Goal: Check status

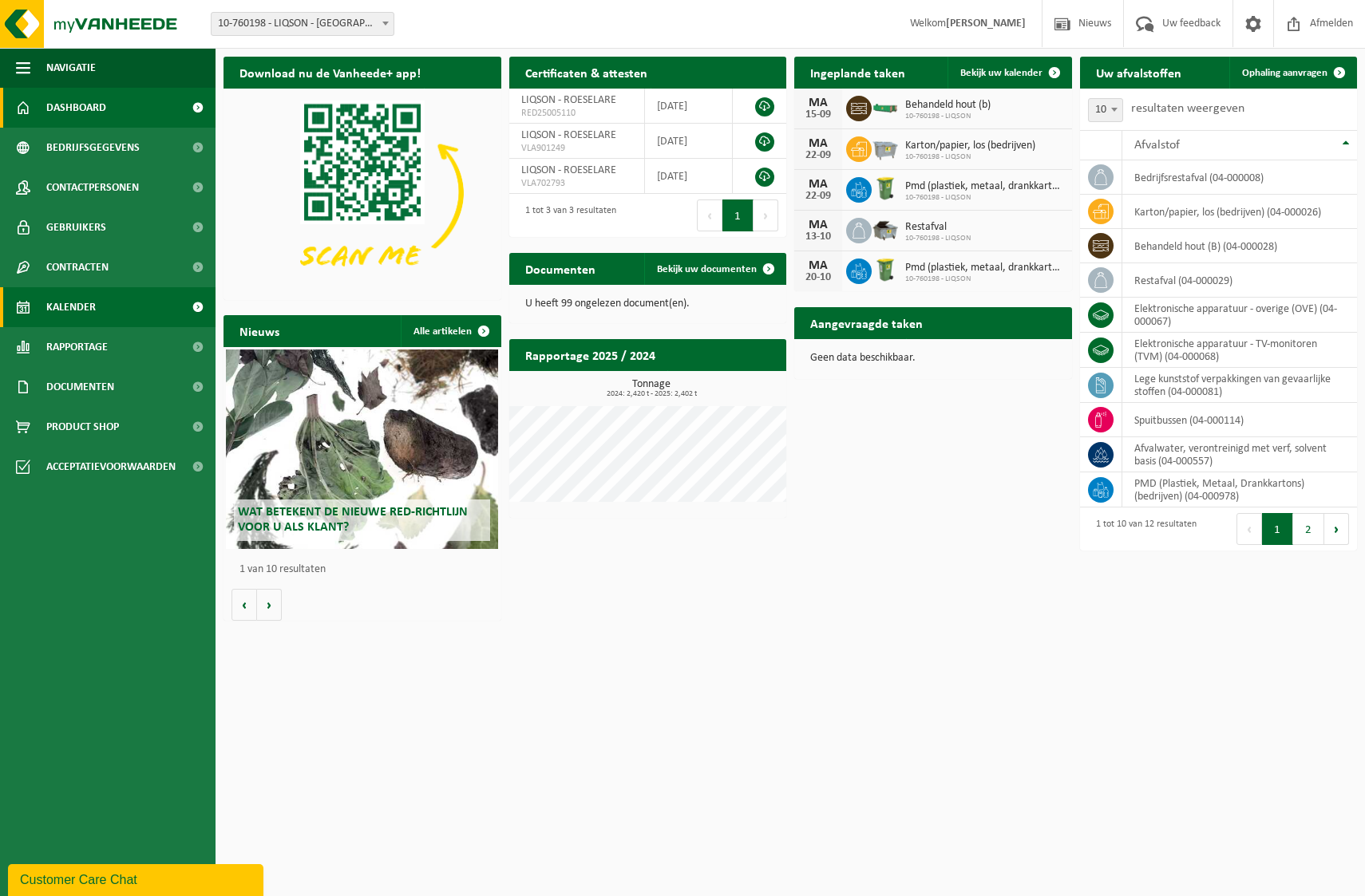
click at [97, 301] on link "Kalender" at bounding box center [108, 307] width 215 height 40
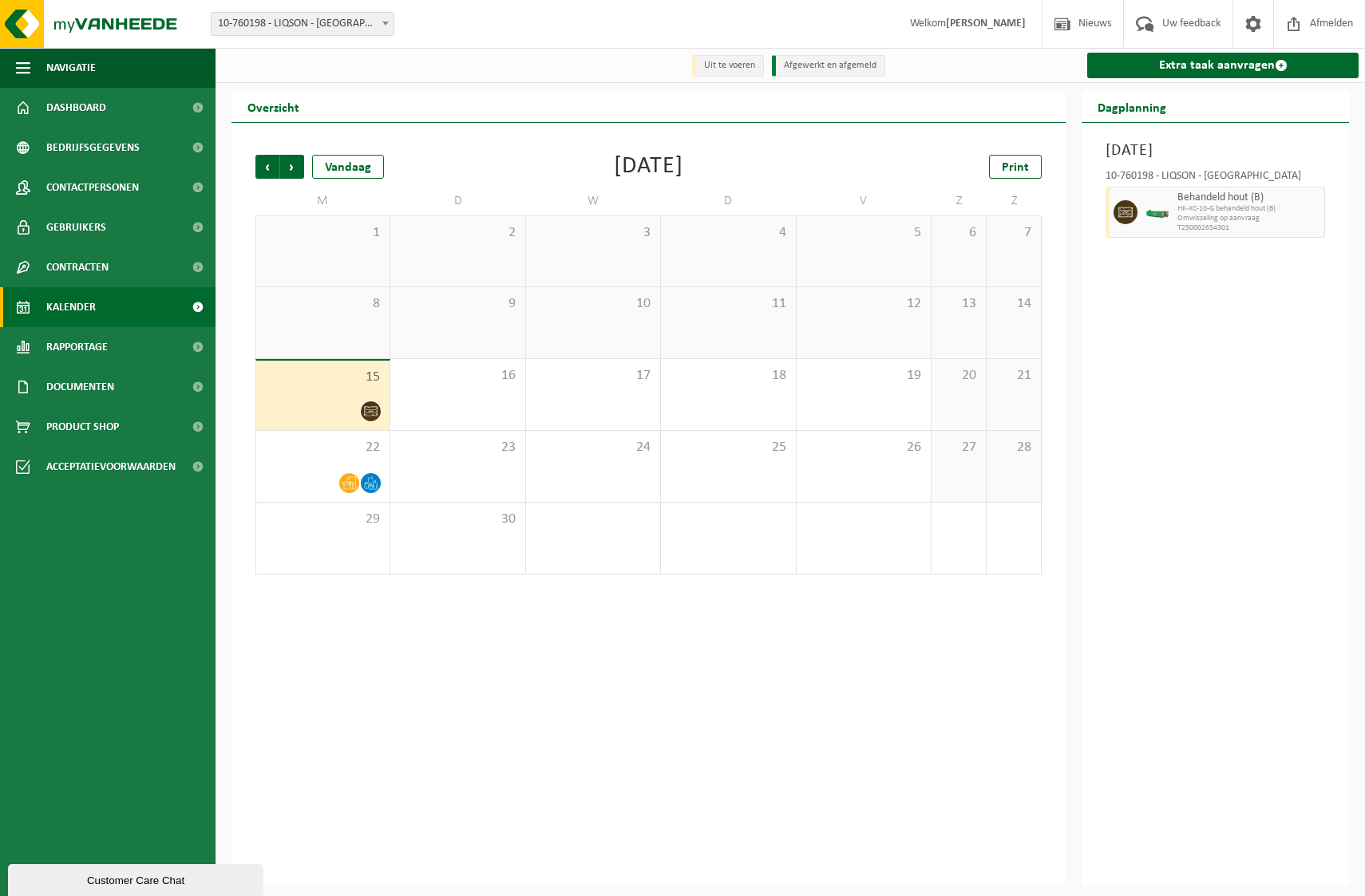
click at [372, 415] on icon at bounding box center [370, 411] width 13 height 13
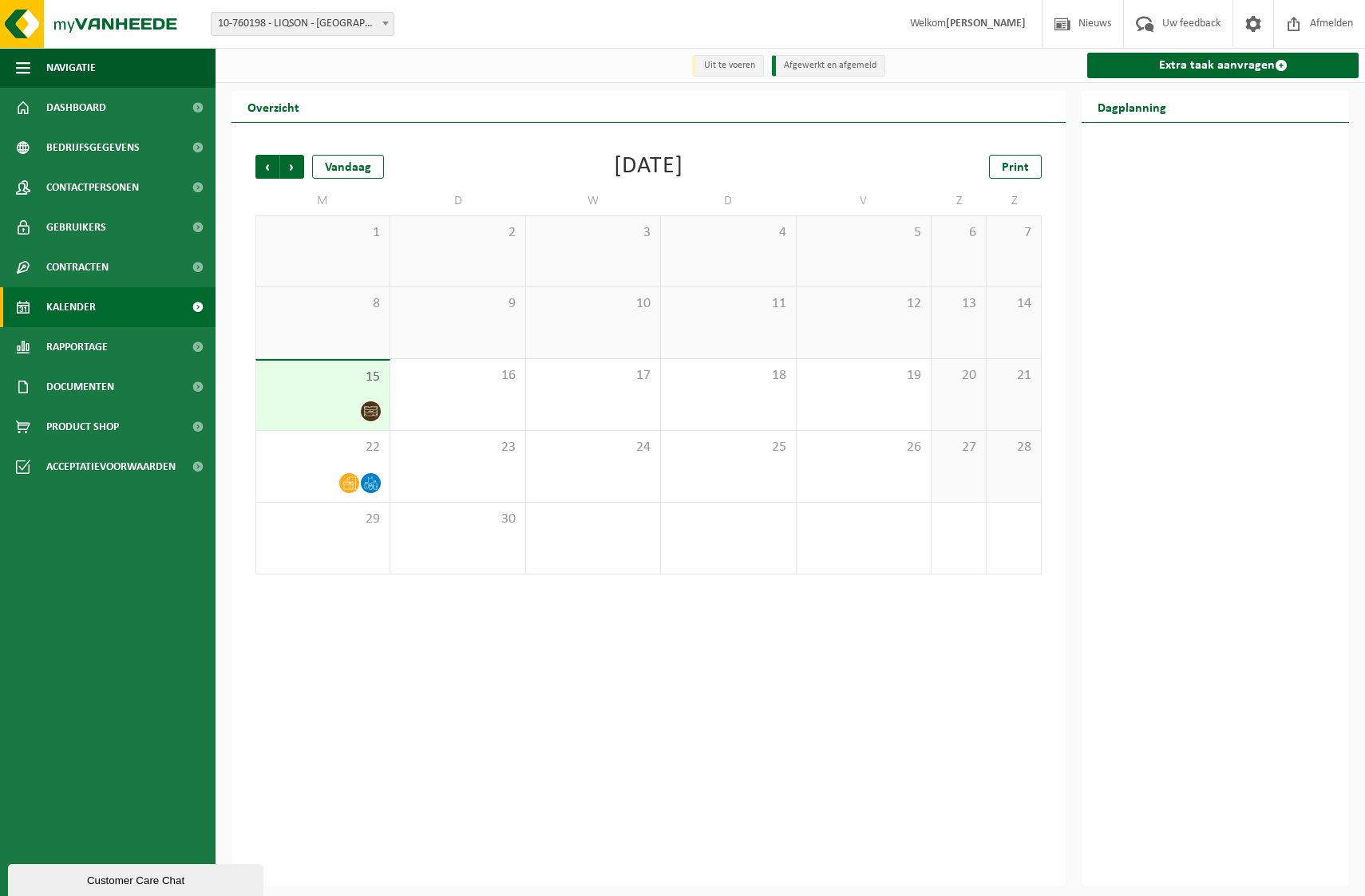
click at [351, 414] on div at bounding box center [323, 411] width 117 height 22
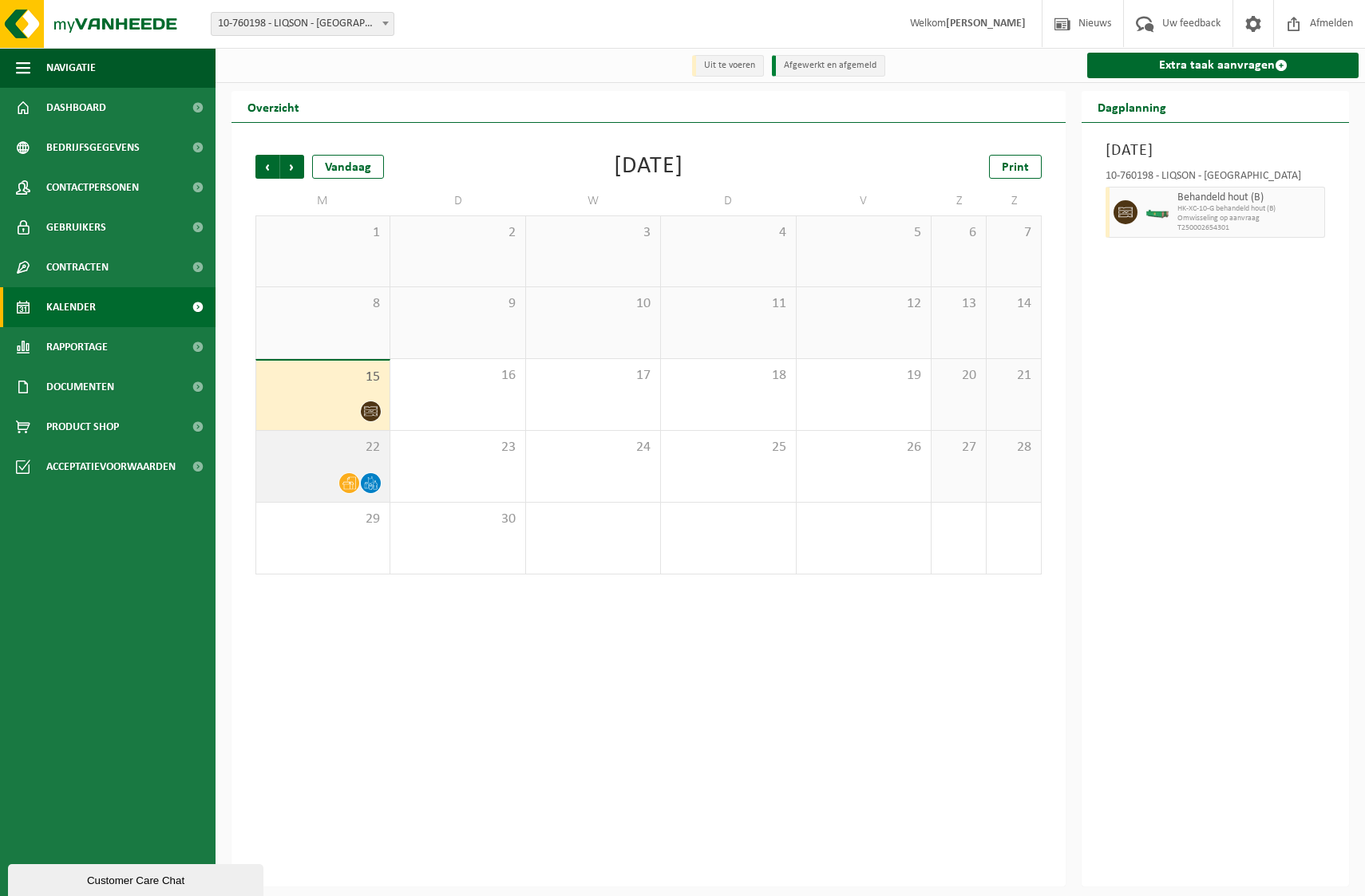
click at [342, 487] on icon at bounding box center [349, 482] width 13 height 13
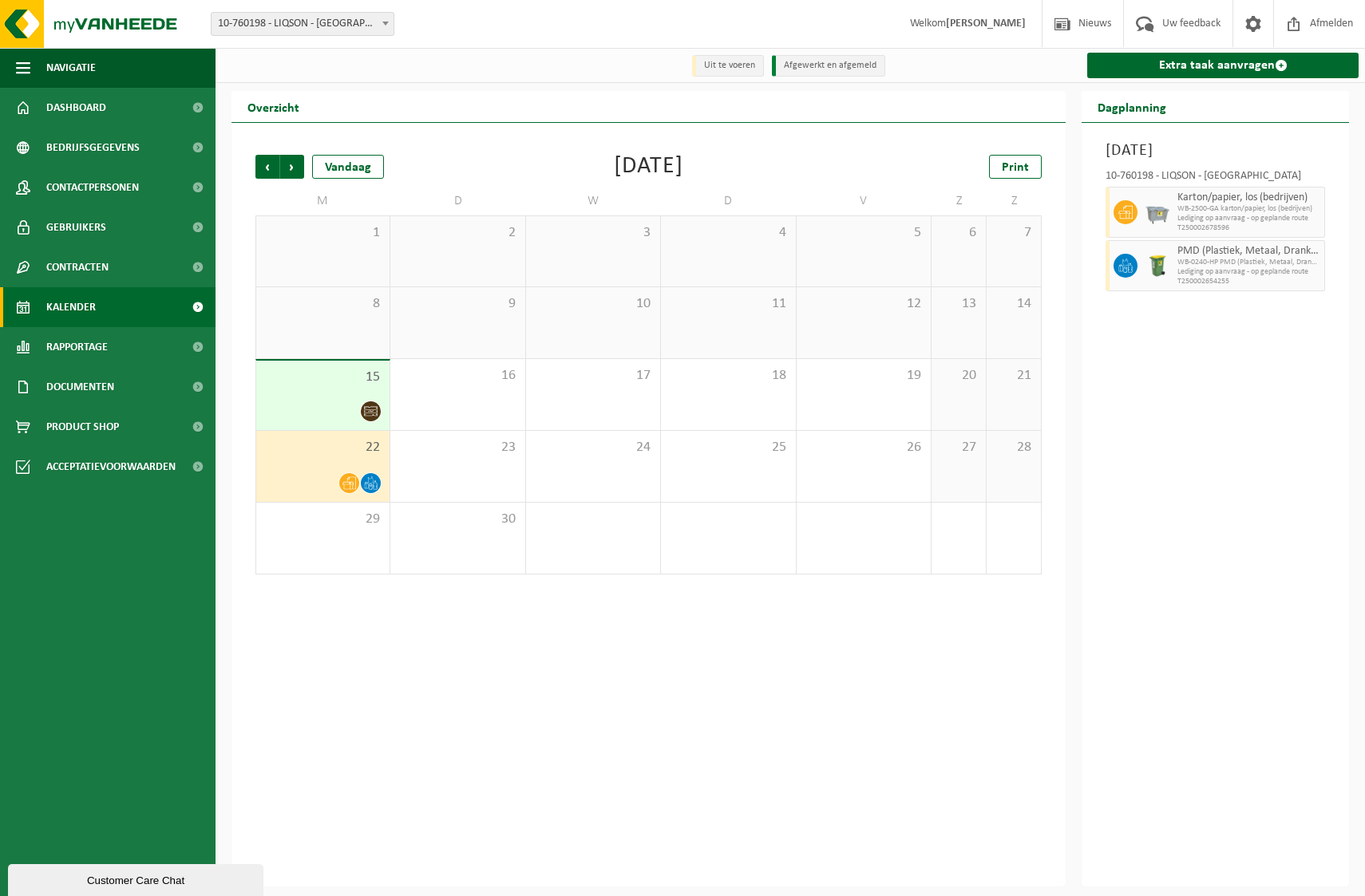
click at [332, 486] on div at bounding box center [323, 482] width 117 height 22
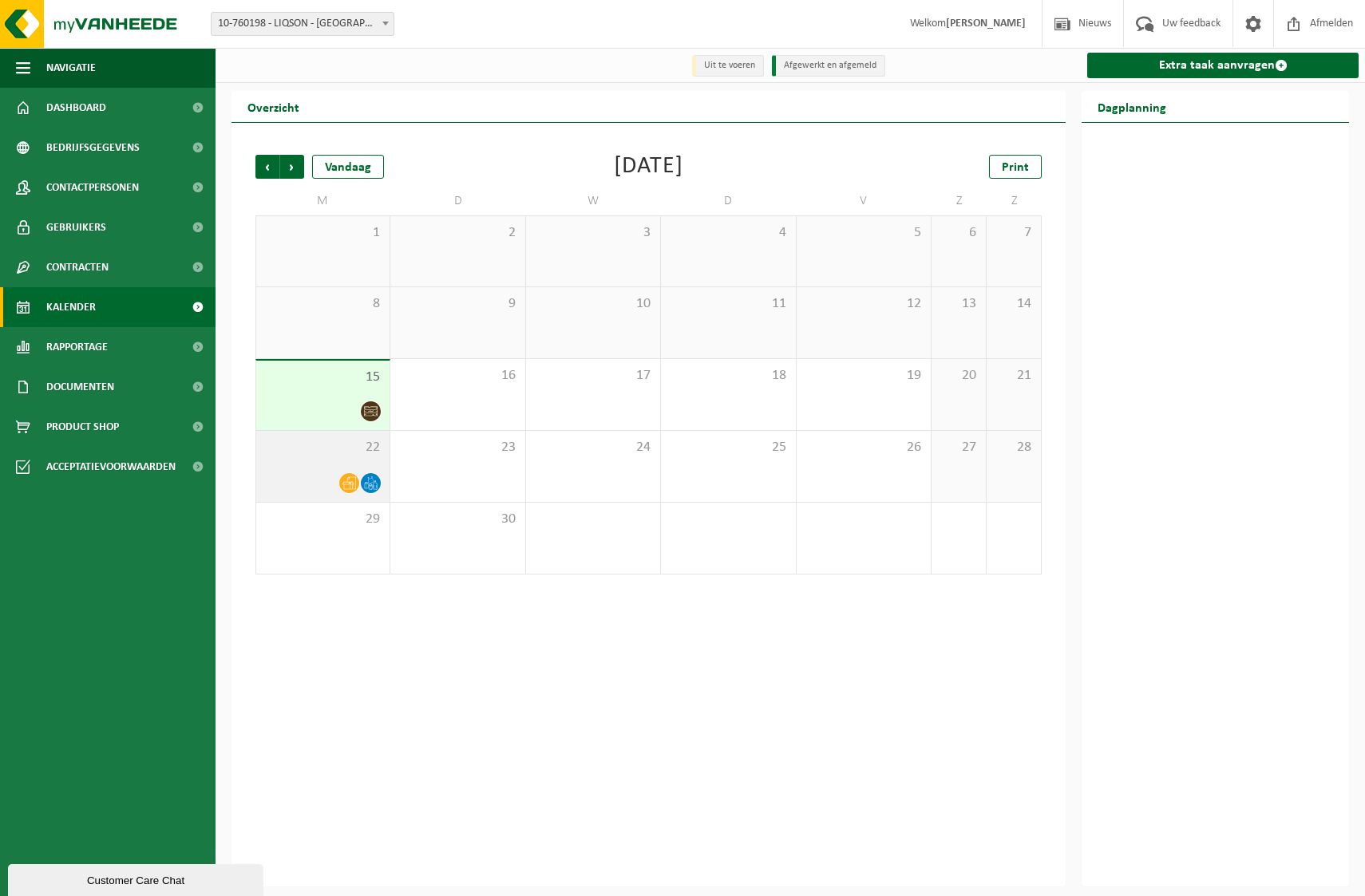
click at [338, 485] on div at bounding box center [349, 482] width 22 height 22
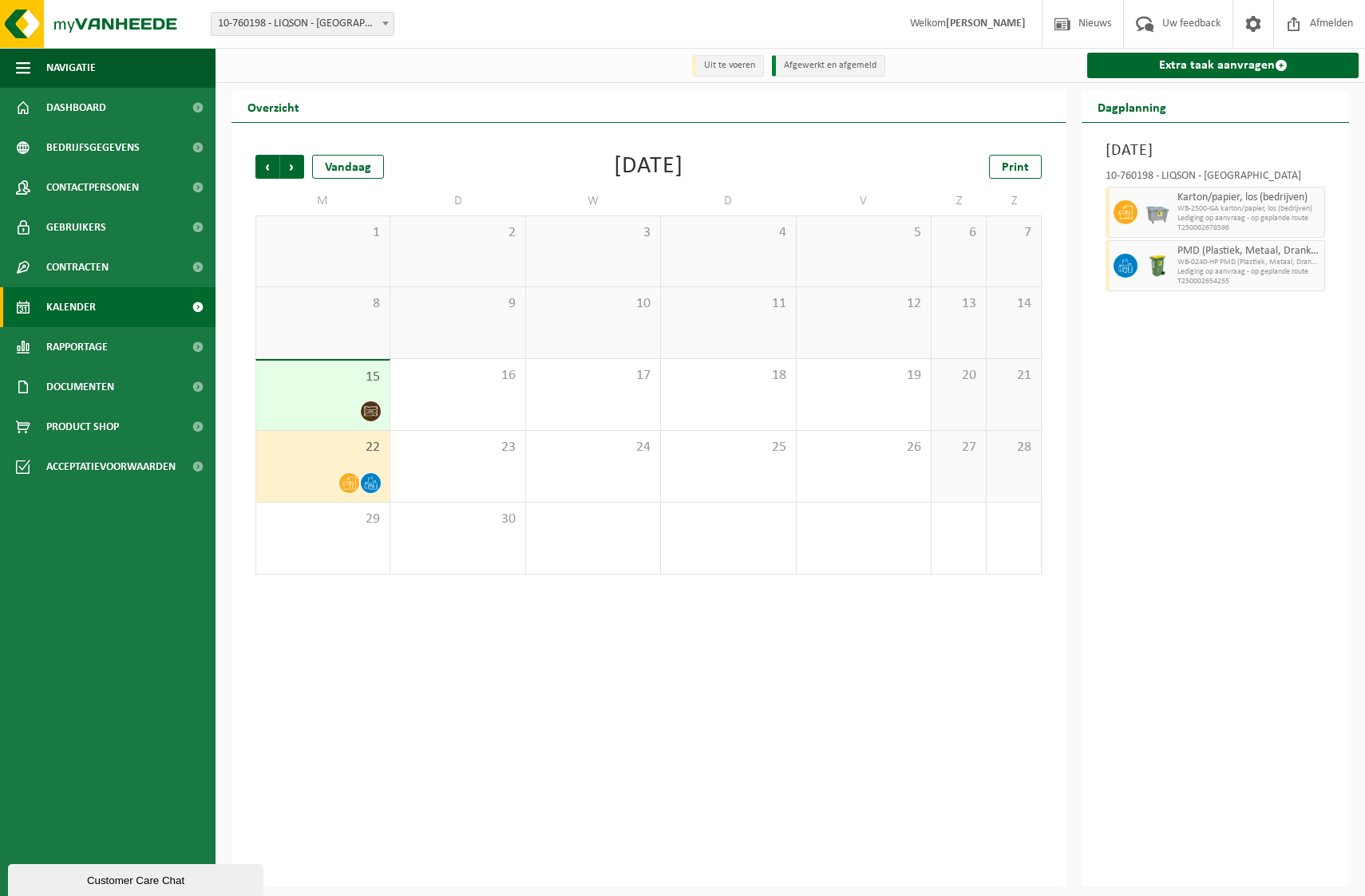
click at [346, 399] on div "15" at bounding box center [322, 396] width 133 height 70
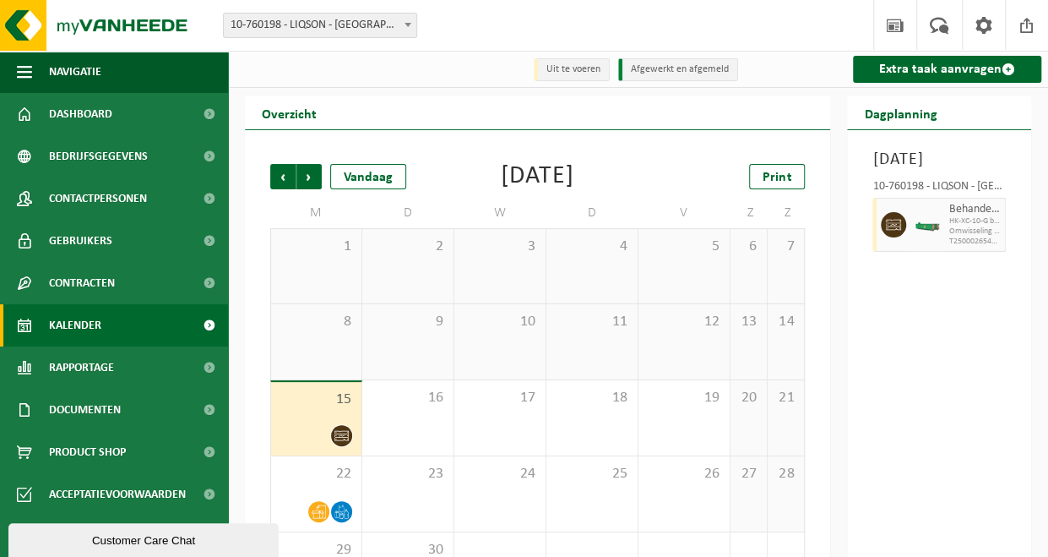
click at [912, 393] on div "Maandag 15 september 2025 10-760198 - LIQSON - ROESELARE Behandeld hout (B) HK-…" at bounding box center [939, 534] width 184 height 809
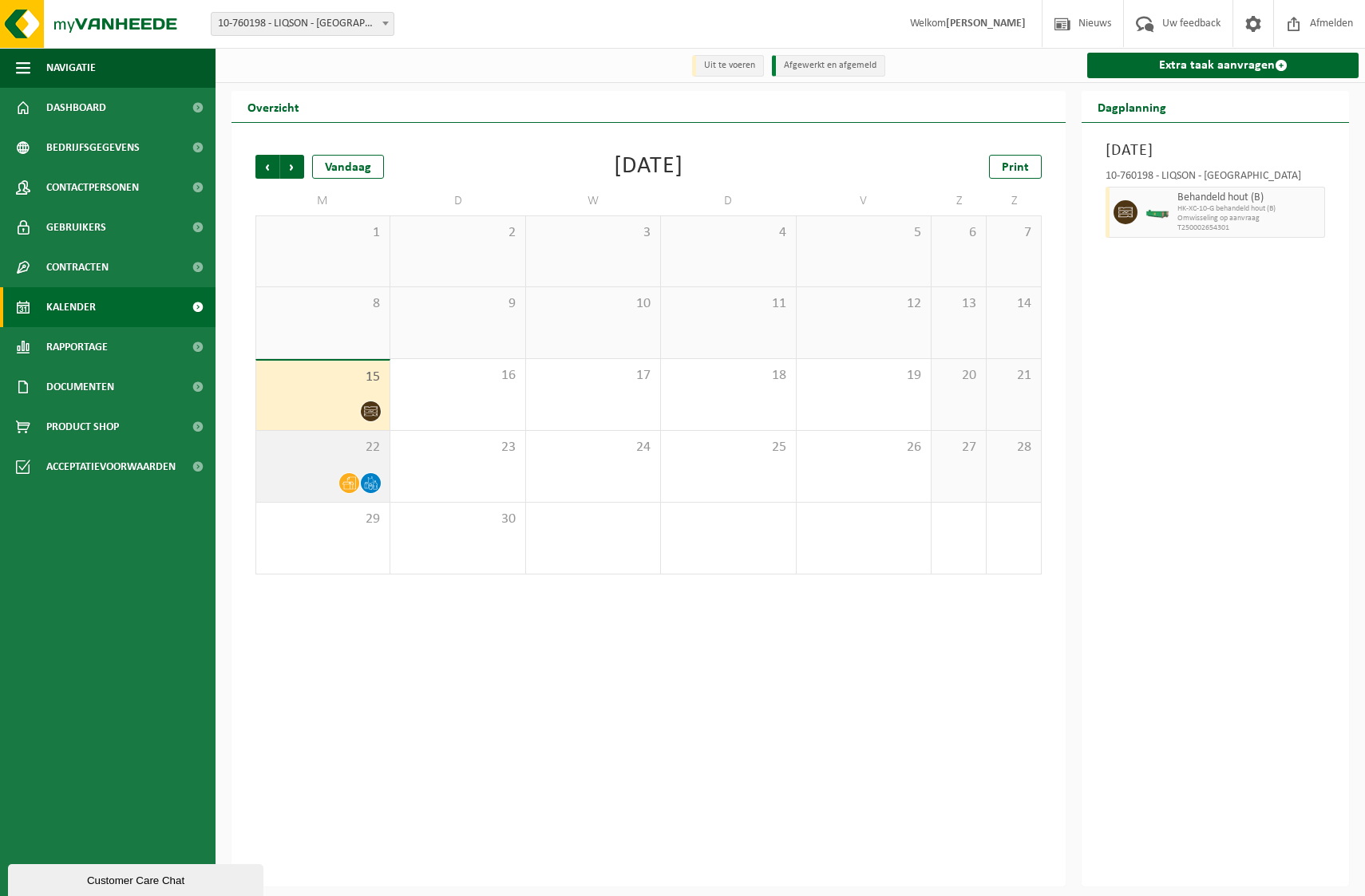
click at [328, 479] on div at bounding box center [323, 482] width 117 height 22
